Goal: Task Accomplishment & Management: Use online tool/utility

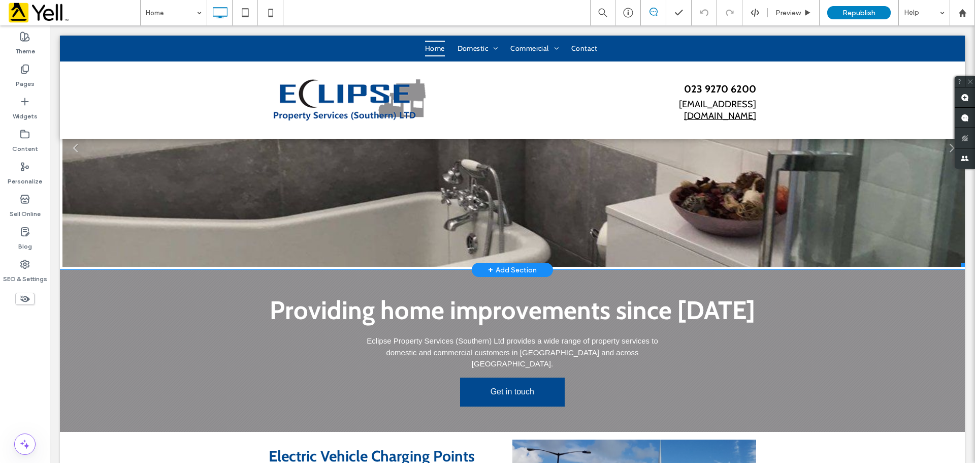
scroll to position [51, 0]
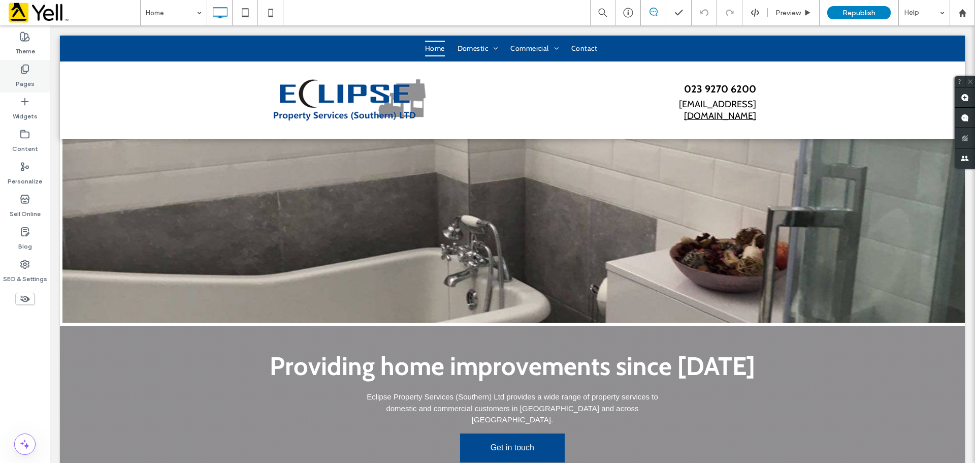
click at [26, 78] on label "Pages" at bounding box center [25, 81] width 19 height 14
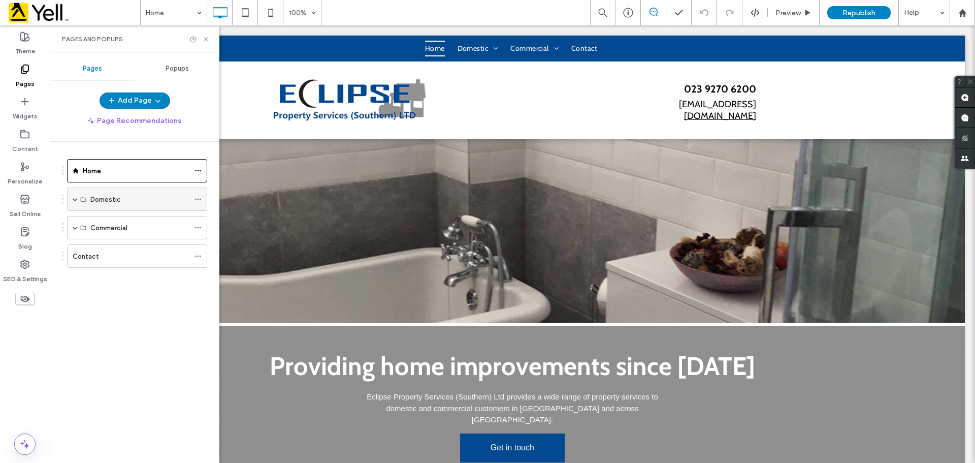
click at [73, 198] on span at bounding box center [75, 198] width 5 height 5
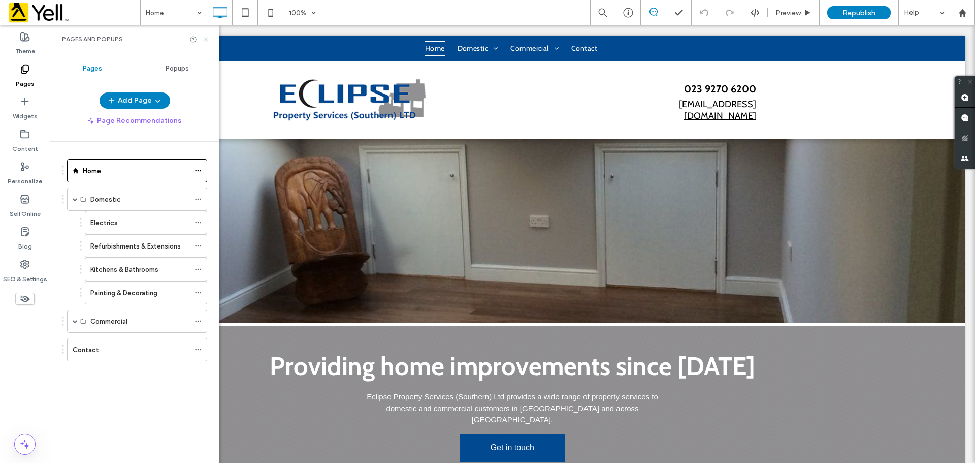
click at [206, 42] on icon at bounding box center [206, 40] width 8 height 8
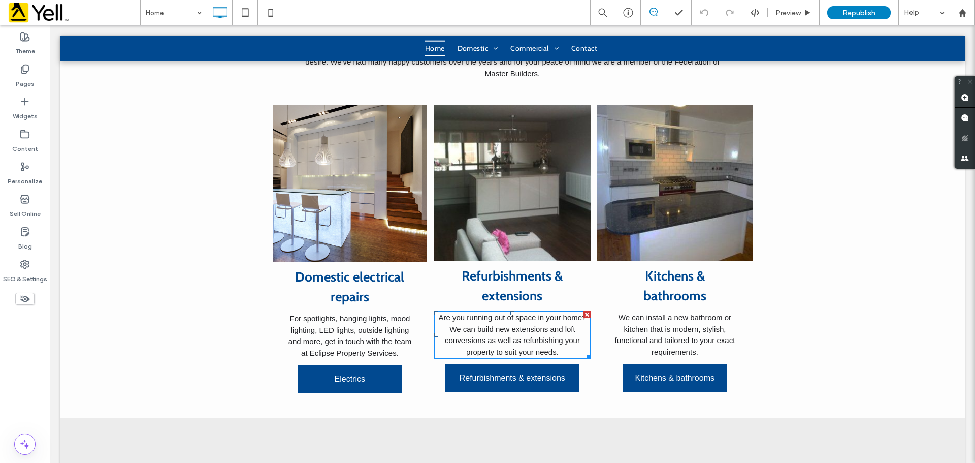
scroll to position [1320, 0]
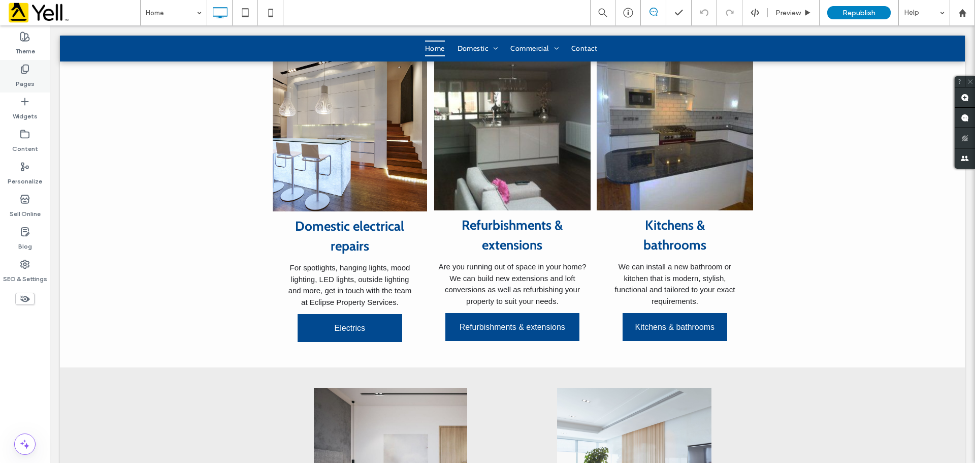
click at [24, 71] on icon at bounding box center [25, 69] width 10 height 10
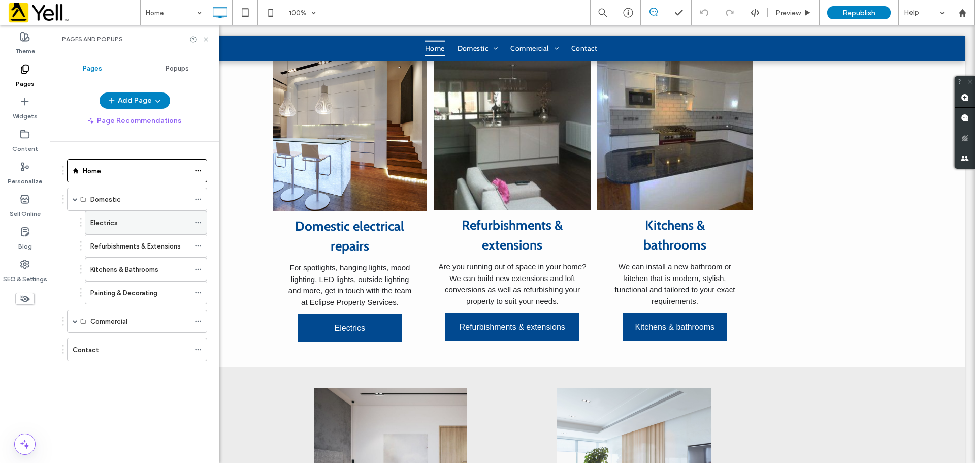
click at [196, 223] on icon at bounding box center [197, 222] width 7 height 7
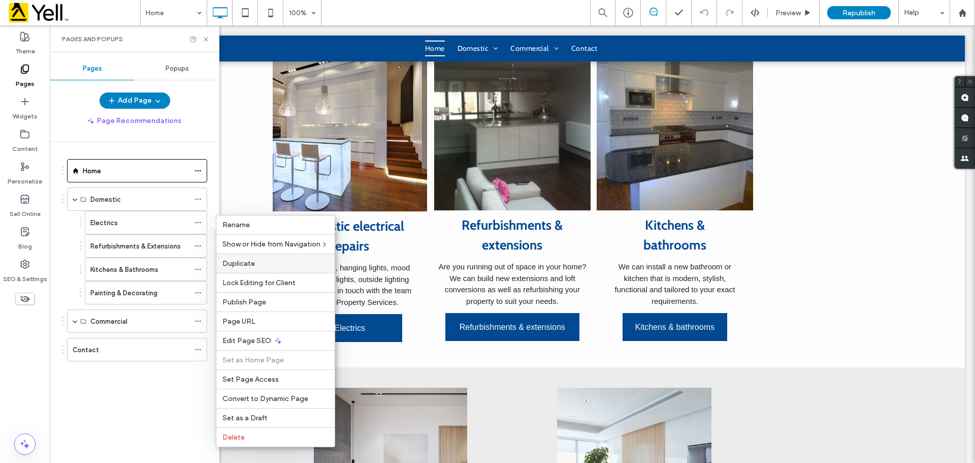
click at [239, 265] on span "Duplicate" at bounding box center [238, 263] width 32 height 9
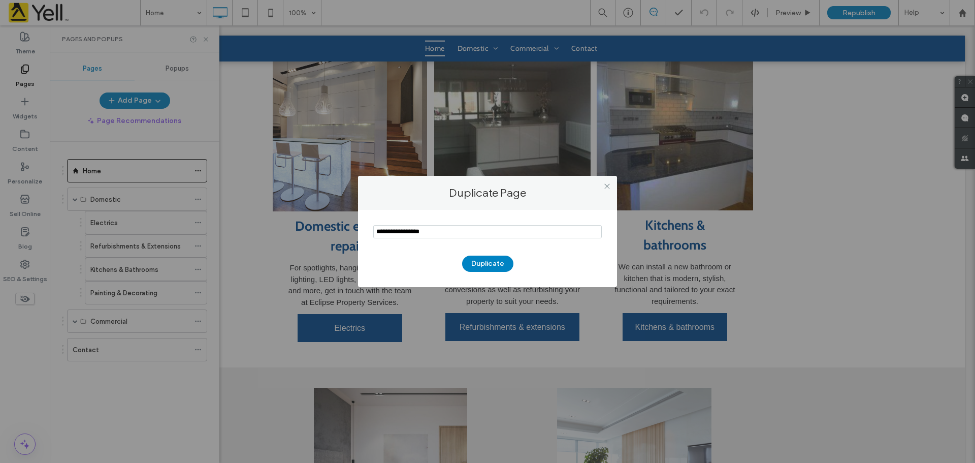
click at [443, 229] on input "notEmpty" at bounding box center [487, 231] width 228 height 13
paste input "**********"
type input "**********"
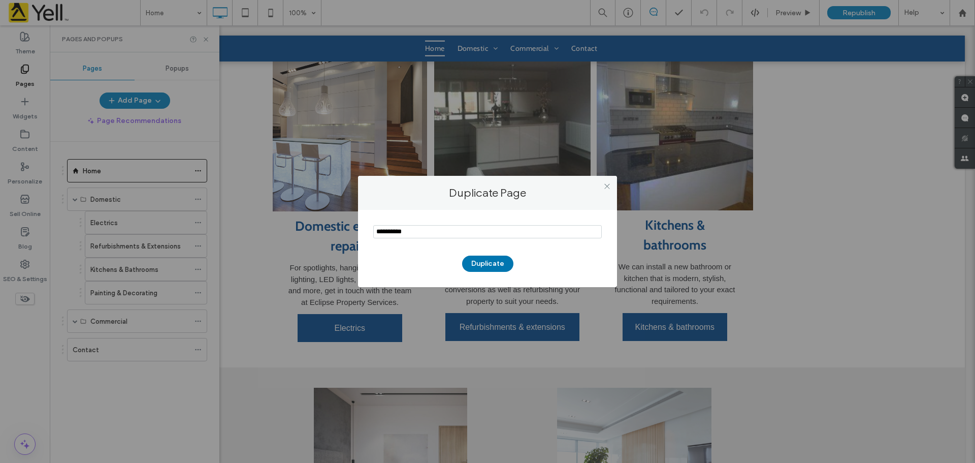
click at [492, 265] on button "Duplicate" at bounding box center [487, 263] width 51 height 16
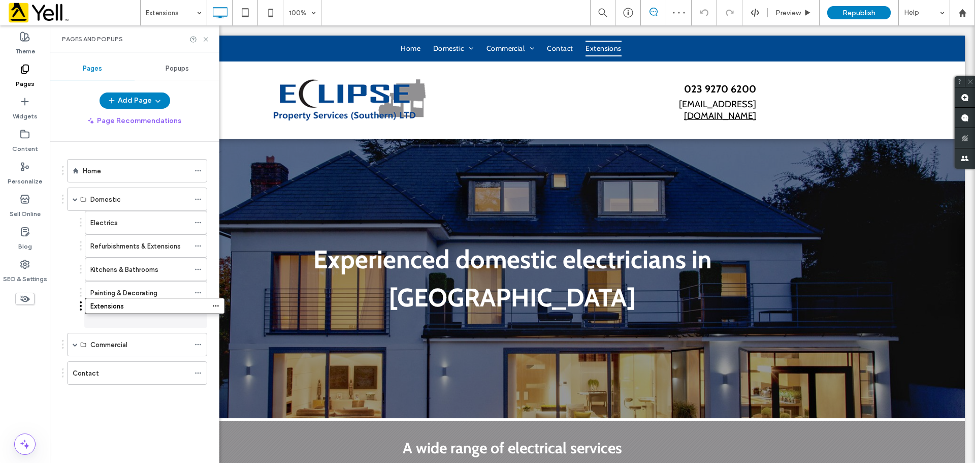
drag, startPoint x: 64, startPoint y: 375, endPoint x: 82, endPoint y: 307, distance: 70.8
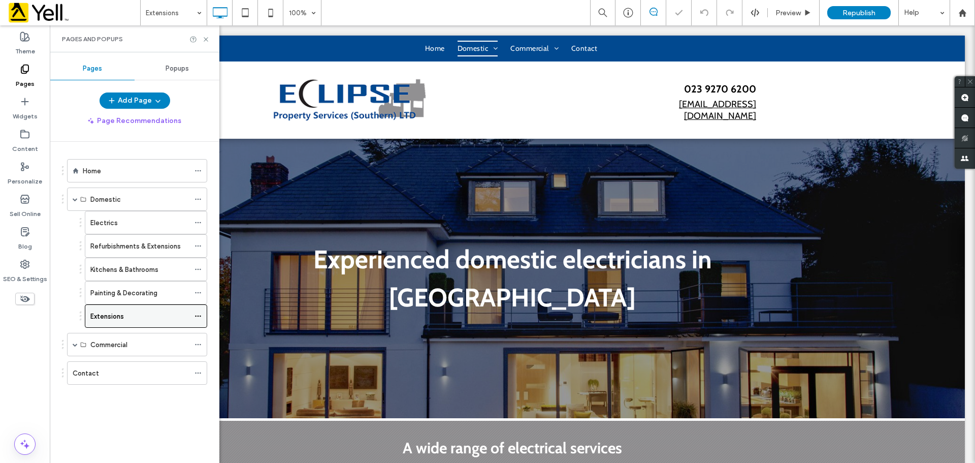
click at [200, 315] on icon at bounding box center [197, 315] width 7 height 7
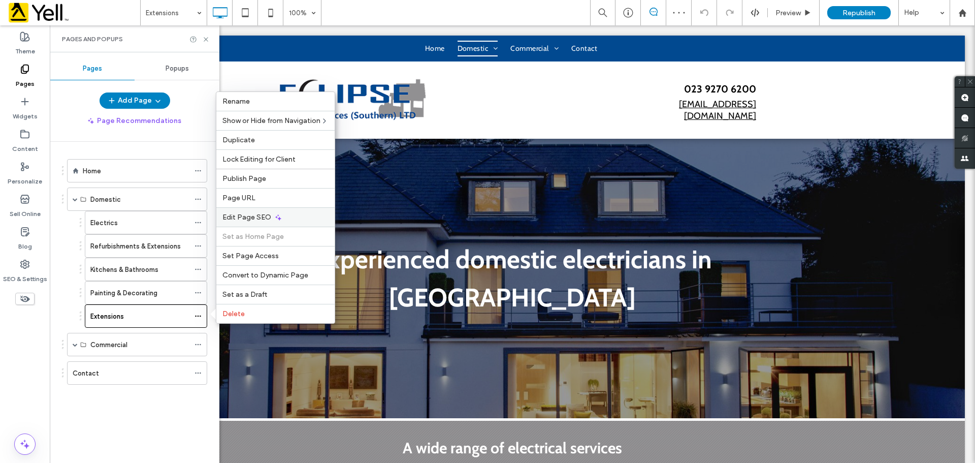
click at [255, 217] on span "Edit Page SEO" at bounding box center [246, 217] width 49 height 9
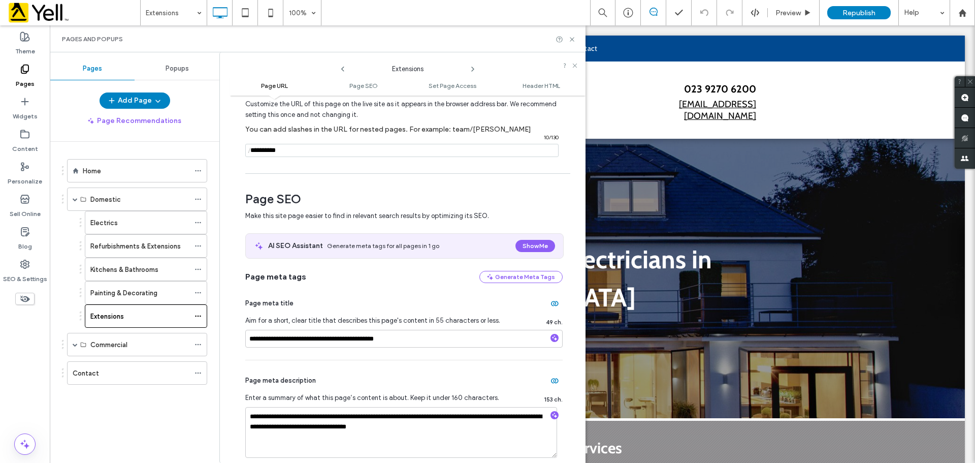
scroll to position [102, 0]
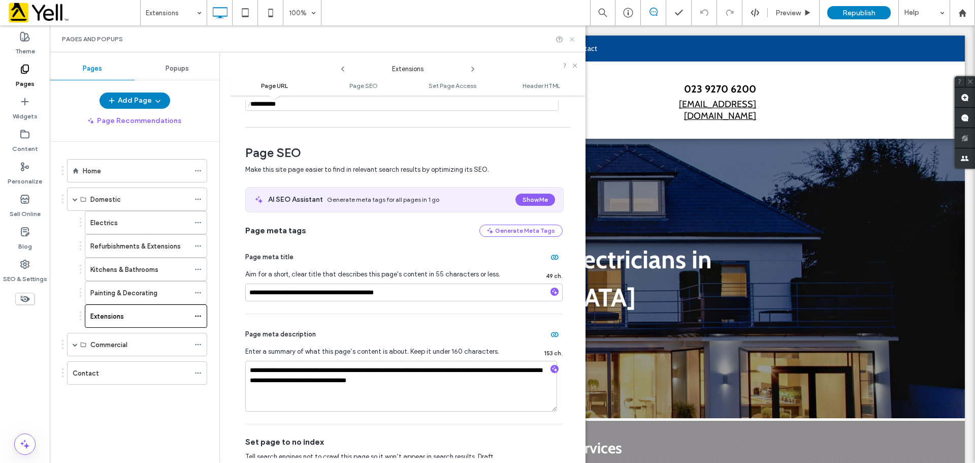
click at [572, 39] on use at bounding box center [572, 39] width 4 height 4
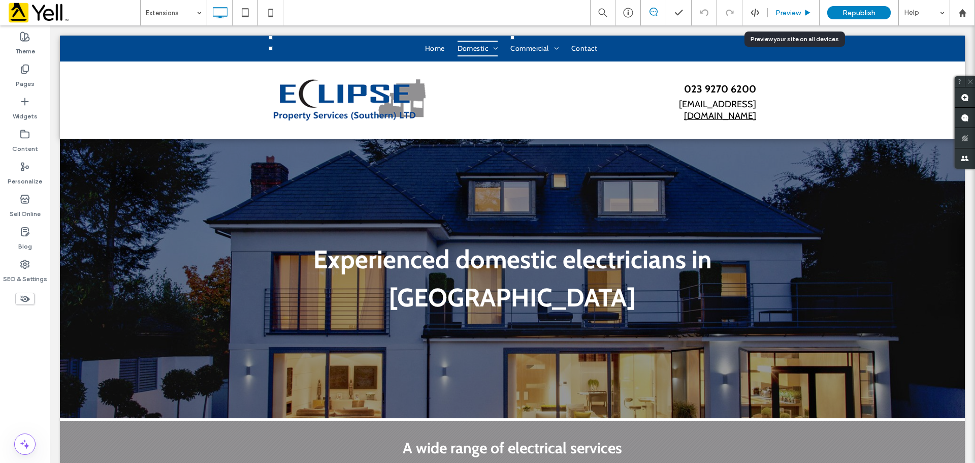
click at [791, 13] on span "Preview" at bounding box center [787, 13] width 25 height 9
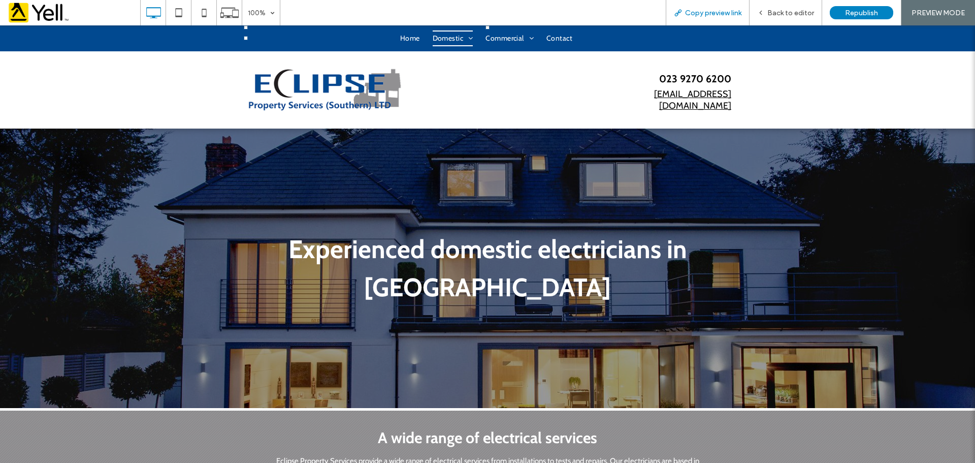
click at [701, 16] on span "Copy preview link" at bounding box center [713, 13] width 56 height 9
